Goal: Information Seeking & Learning: Learn about a topic

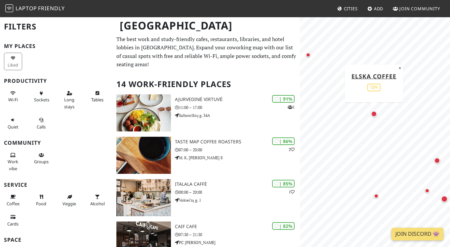
click at [377, 115] on div "Map marker" at bounding box center [374, 113] width 9 height 9
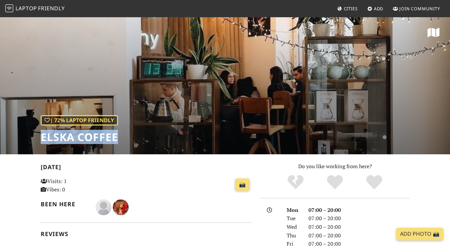
drag, startPoint x: 117, startPoint y: 139, endPoint x: 43, endPoint y: 130, distance: 74.3
click at [43, 130] on div "| 72% Laptop Friendly Elska coffee" at bounding box center [225, 86] width 450 height 138
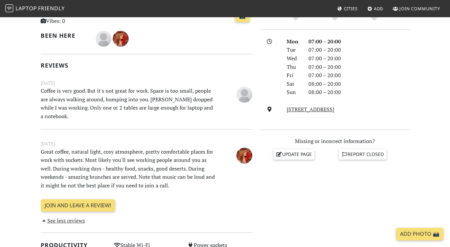
scroll to position [265, 0]
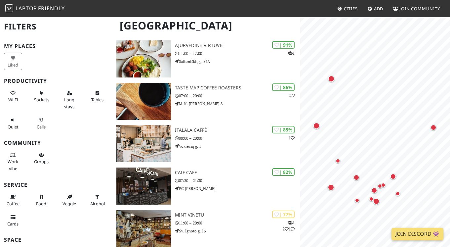
scroll to position [56, 0]
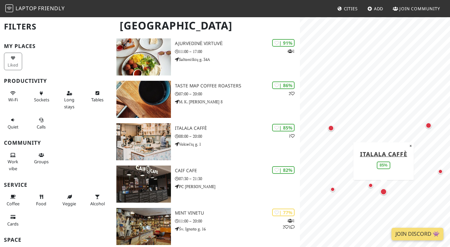
click at [387, 193] on div "Map marker" at bounding box center [383, 191] width 9 height 9
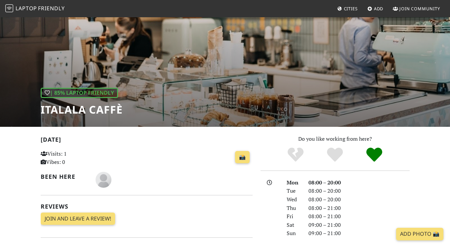
scroll to position [28, 0]
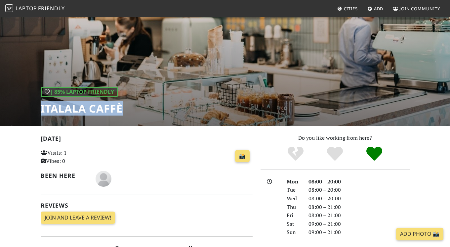
drag, startPoint x: 137, startPoint y: 102, endPoint x: 121, endPoint y: 107, distance: 16.5
click at [121, 107] on div "| 85% Laptop Friendly Italala Caffè" at bounding box center [225, 57] width 450 height 138
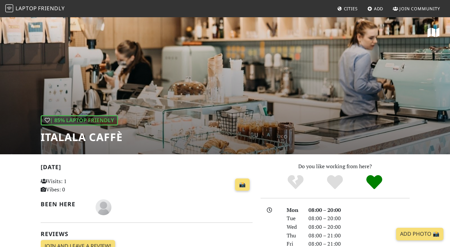
scroll to position [28, 0]
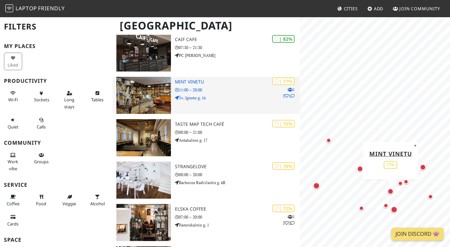
scroll to position [204, 0]
